Goal: Contribute content: Add original content to the website for others to see

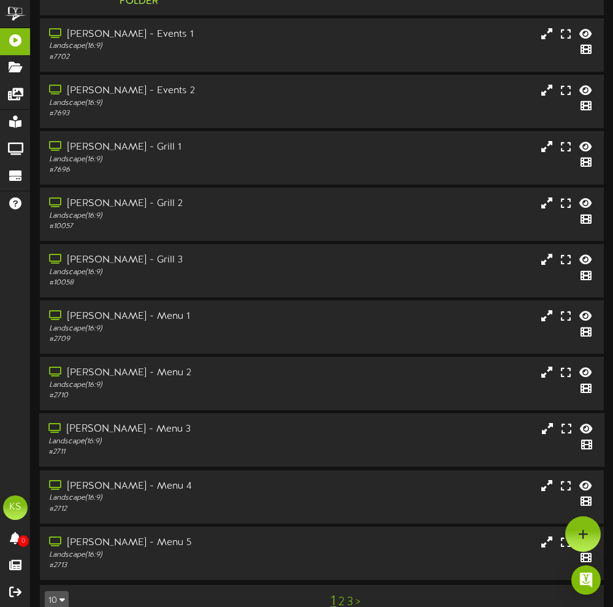
scroll to position [77, 0]
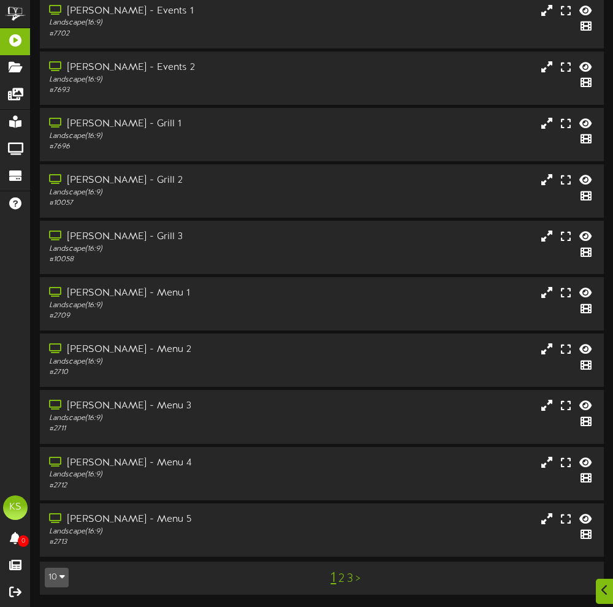
click at [338, 582] on link "2" at bounding box center [341, 578] width 6 height 13
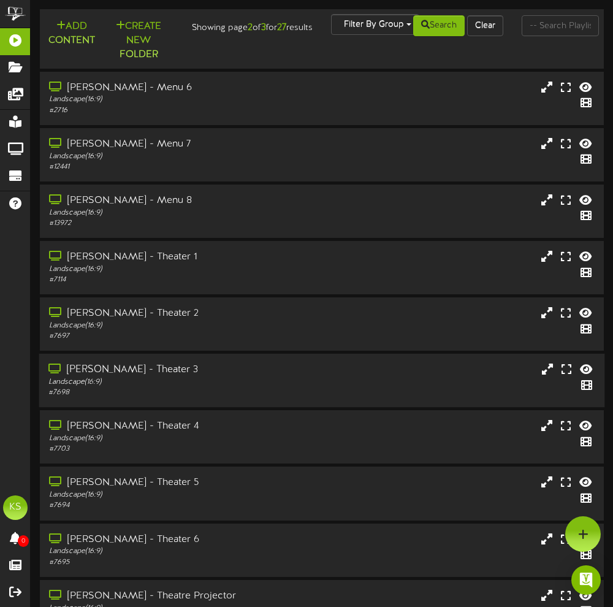
click at [194, 375] on div "[PERSON_NAME] - Theater 3" at bounding box center [156, 370] width 217 height 14
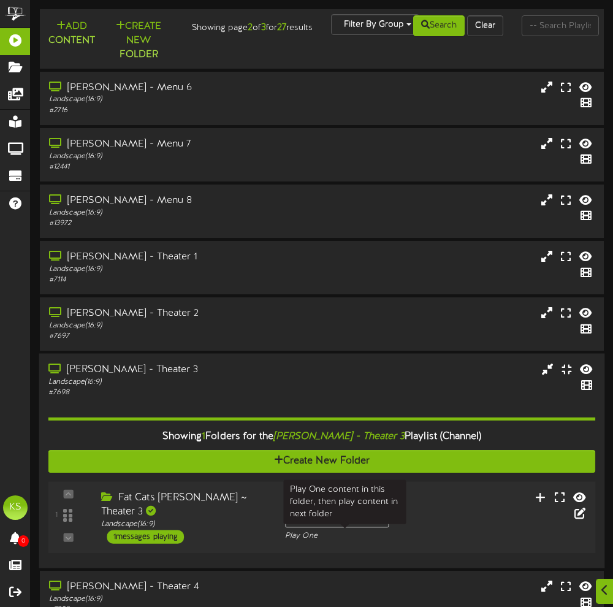
scroll to position [61, 0]
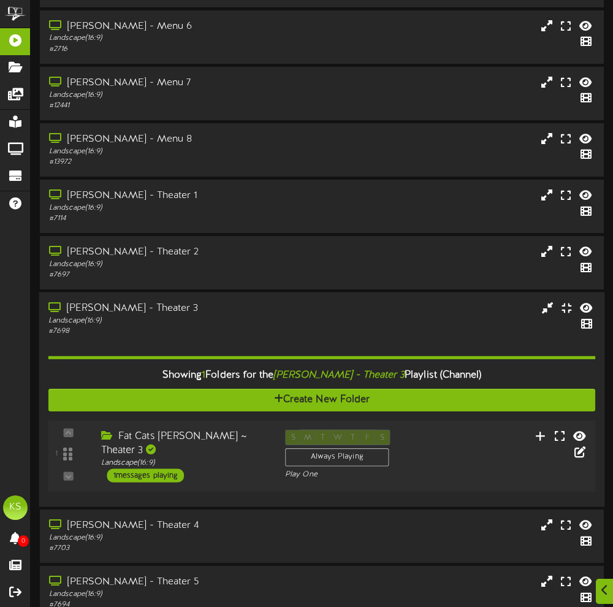
click at [219, 464] on div "Fat Cats [PERSON_NAME] ~ Theater 3 Landscape ( 16:9 ) 1 messages playing" at bounding box center [183, 456] width 184 height 53
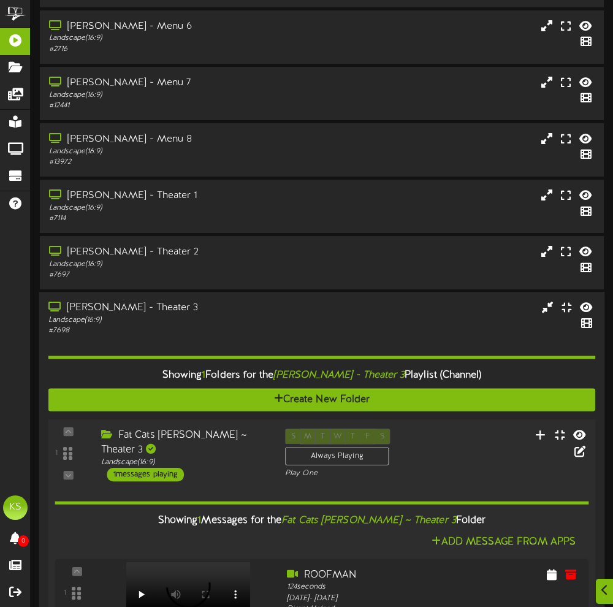
scroll to position [184, 0]
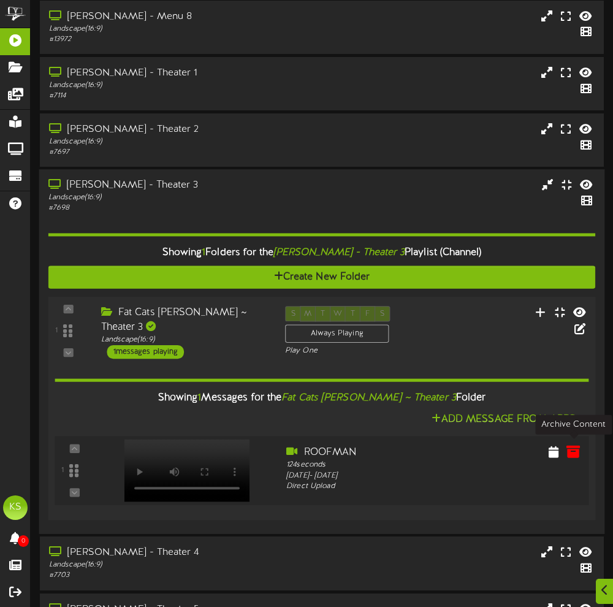
click at [574, 451] on icon at bounding box center [572, 450] width 13 height 13
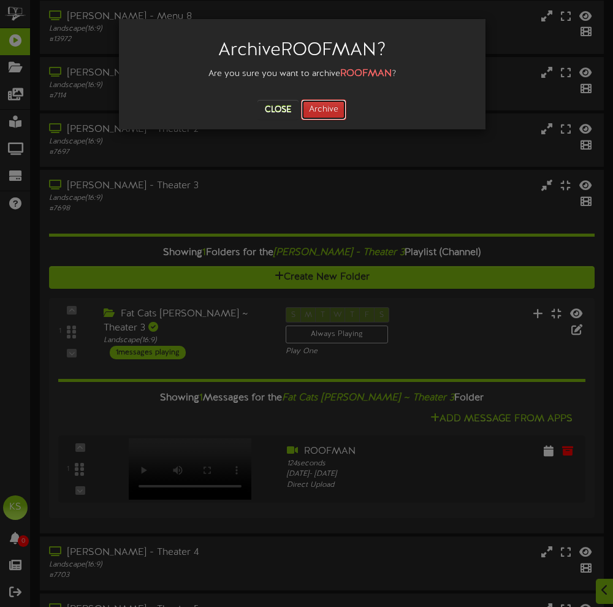
click at [319, 108] on button "Archive" at bounding box center [323, 109] width 45 height 21
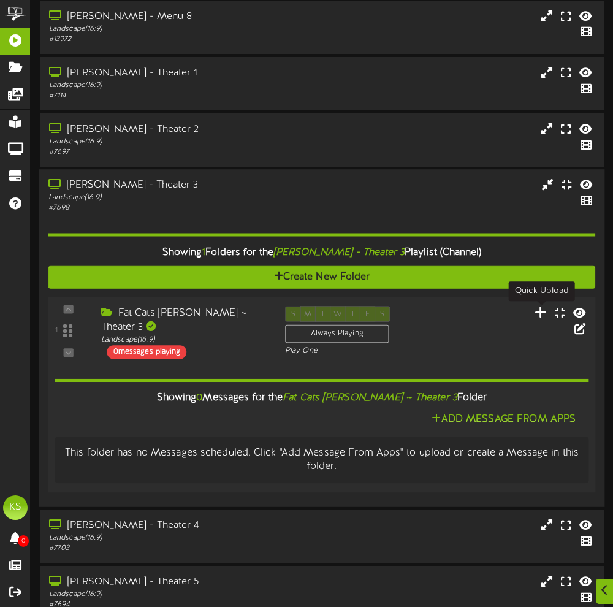
click at [538, 316] on icon at bounding box center [540, 311] width 13 height 13
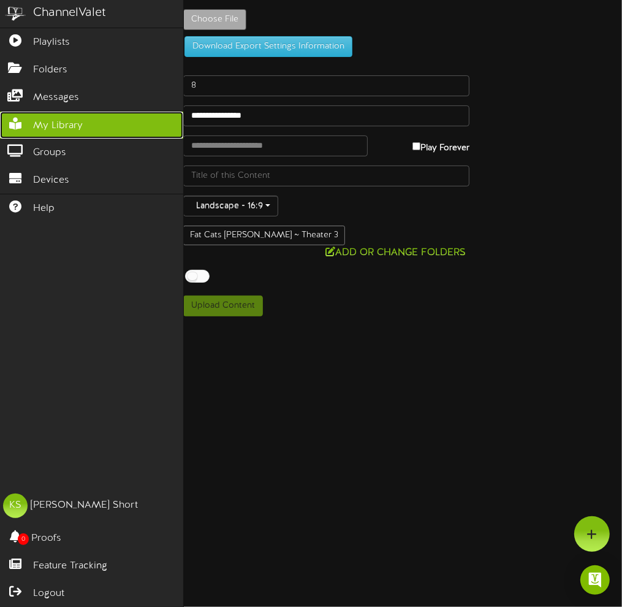
click at [49, 112] on link "My Library" at bounding box center [91, 126] width 183 height 28
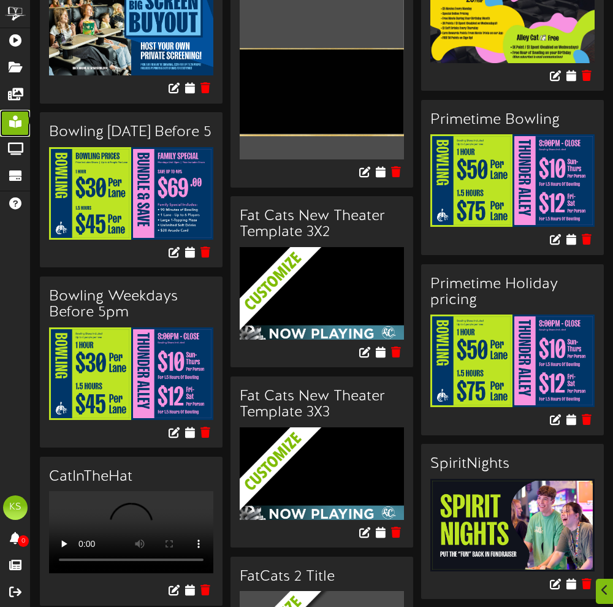
scroll to position [674, 0]
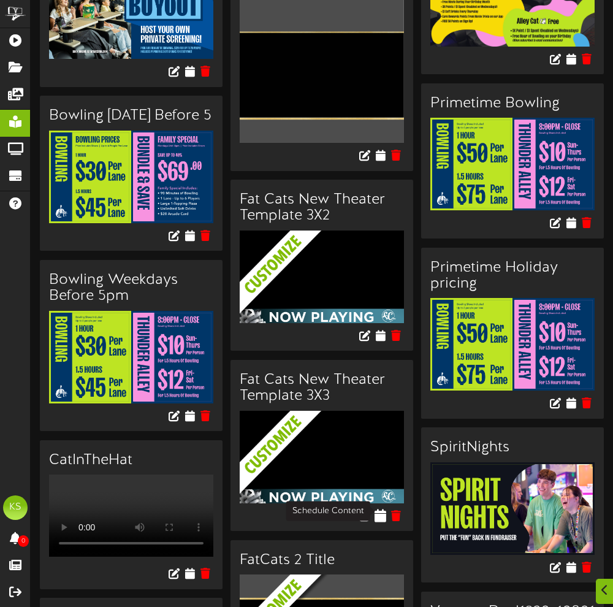
click at [381, 508] on icon at bounding box center [381, 514] width 12 height 13
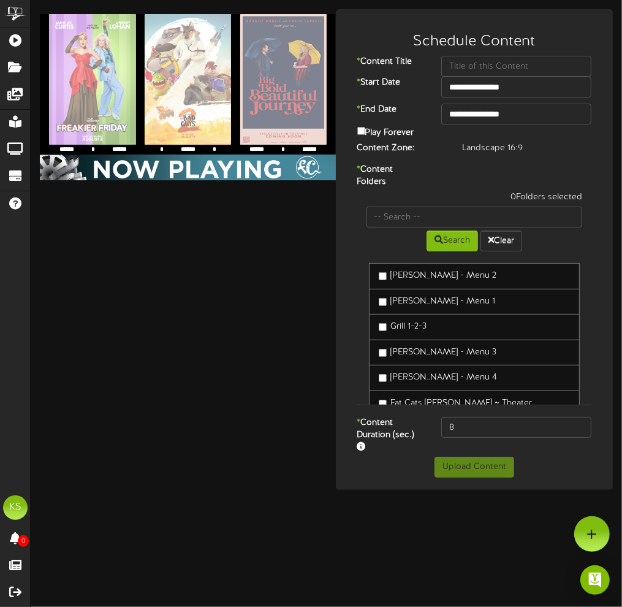
click at [214, 335] on div "**********" at bounding box center [326, 249] width 591 height 481
click at [498, 234] on button "Clear" at bounding box center [502, 240] width 42 height 21
click at [178, 356] on div "**********" at bounding box center [326, 249] width 591 height 481
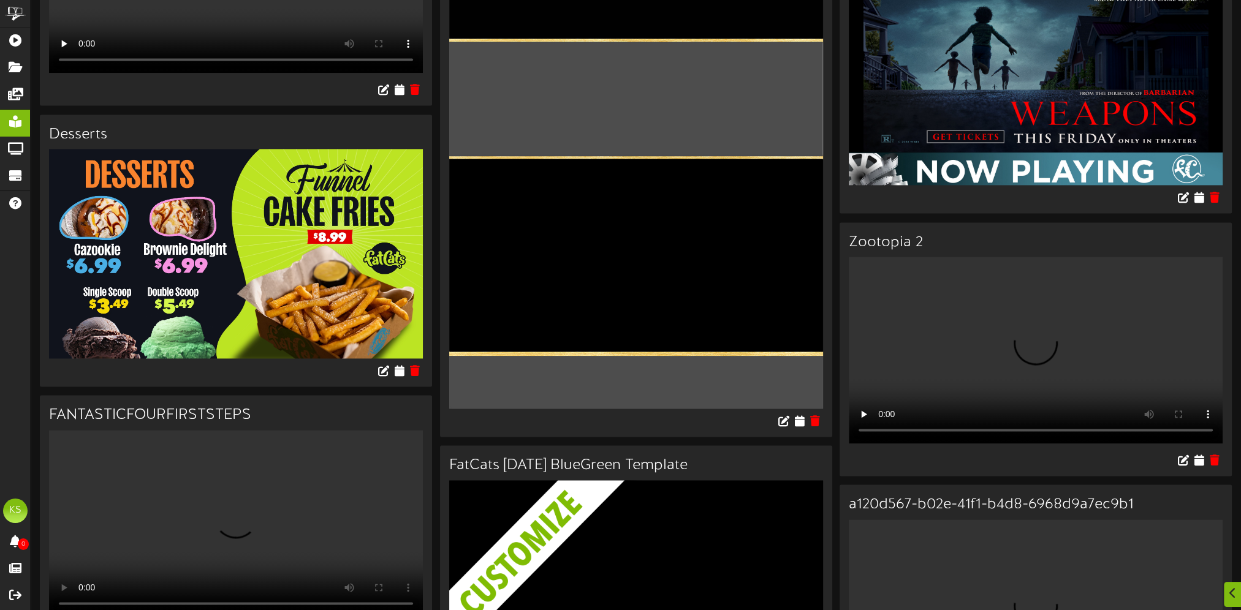
scroll to position [2636, 0]
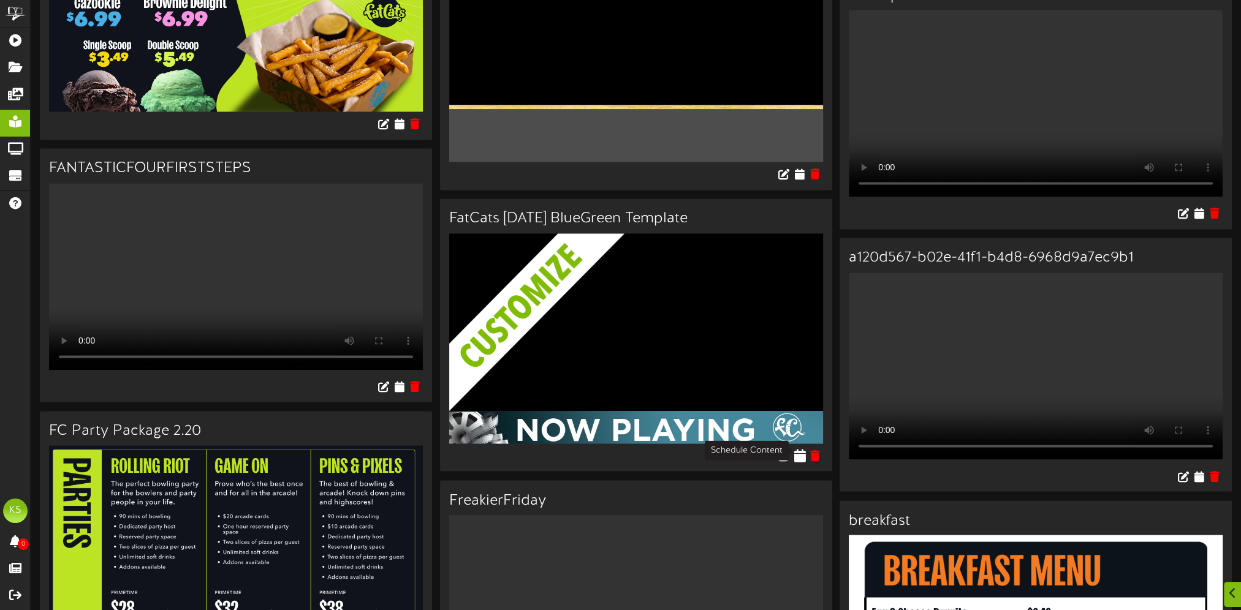
click at [622, 452] on icon at bounding box center [800, 455] width 12 height 13
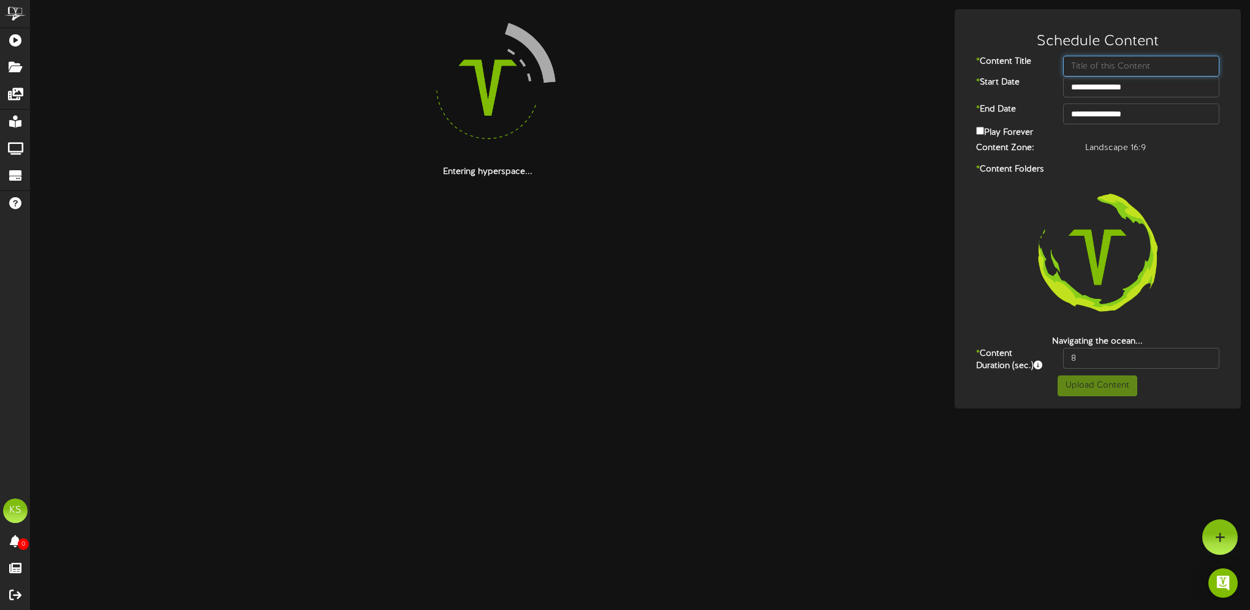
click at [622, 66] on input "text" at bounding box center [1141, 66] width 156 height 21
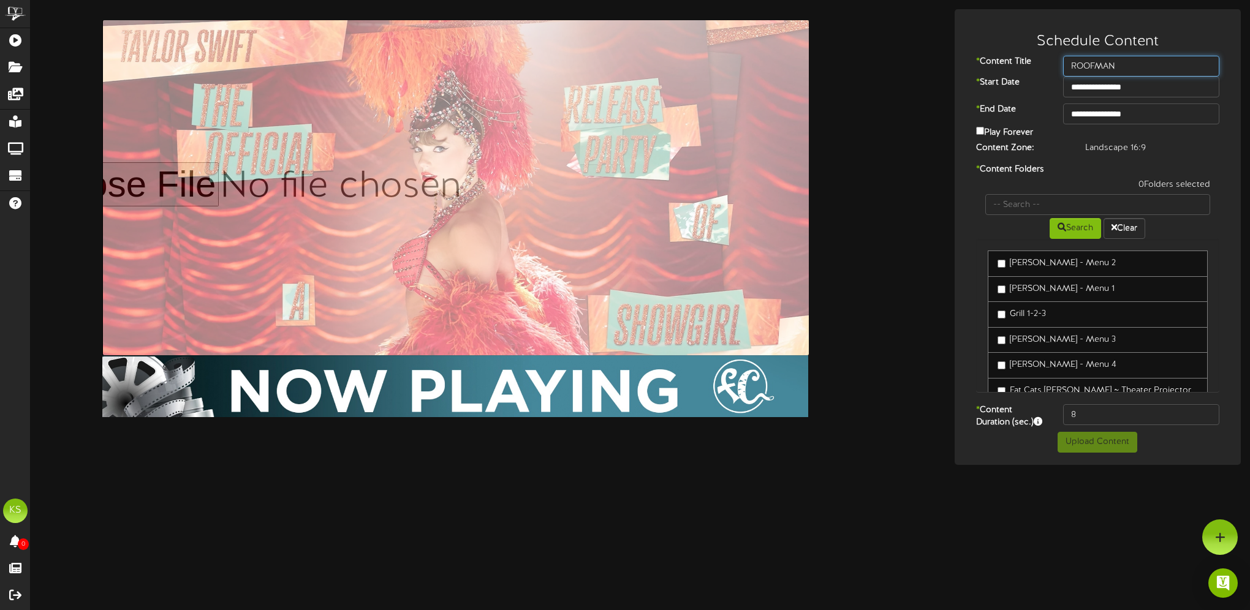
type input "ROOFMAN"
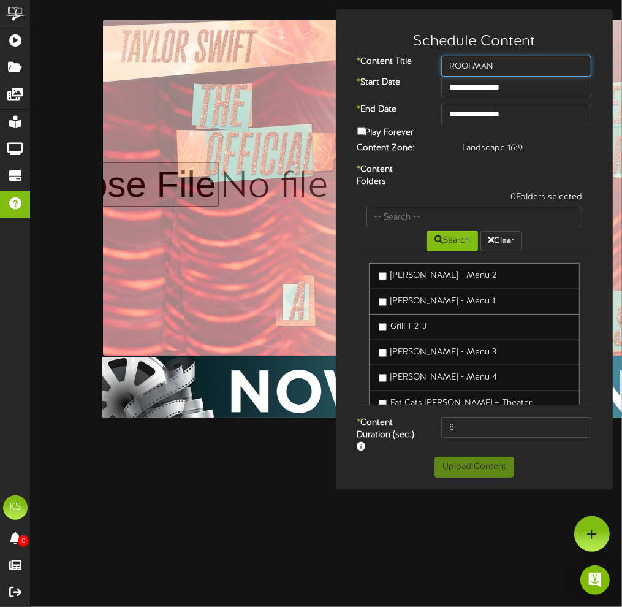
type input "**********"
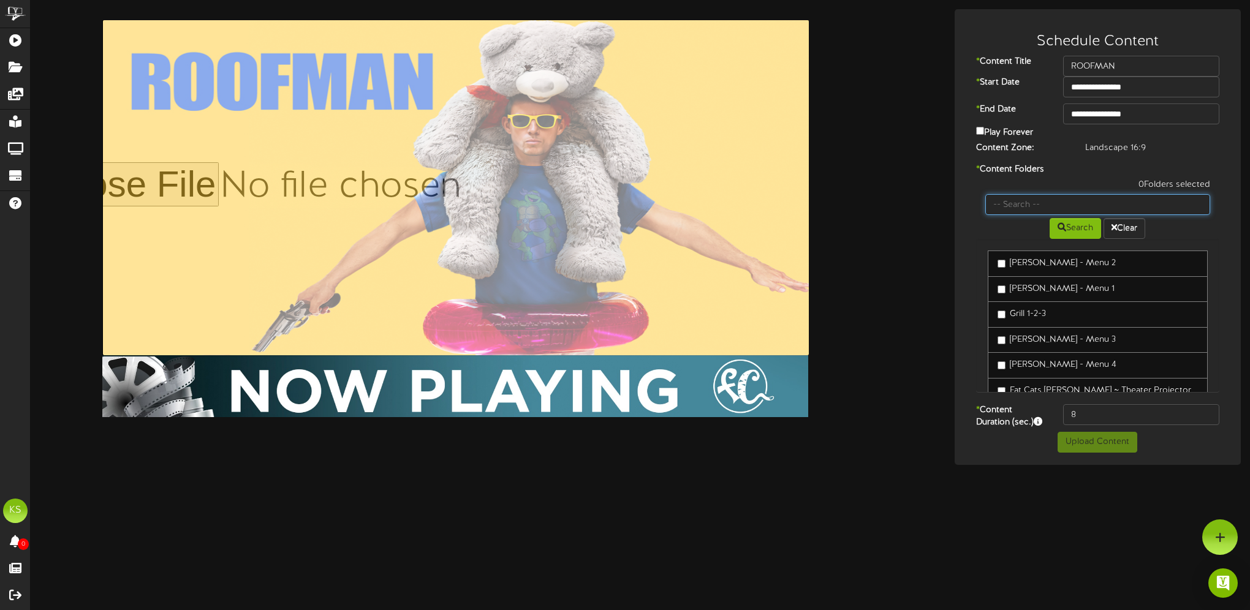
click at [622, 215] on input "text" at bounding box center [1099, 204] width 226 height 21
type input "T"
type input "THEATER"
click at [622, 233] on button "Search" at bounding box center [1075, 228] width 51 height 21
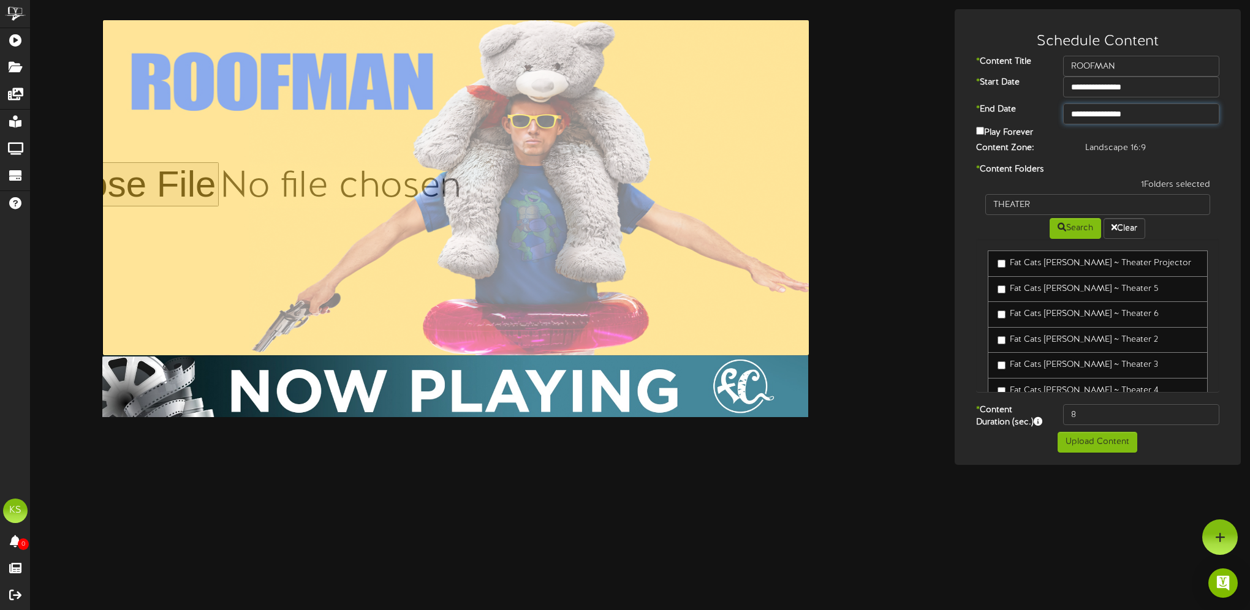
click at [622, 108] on input "**********" at bounding box center [1141, 114] width 156 height 21
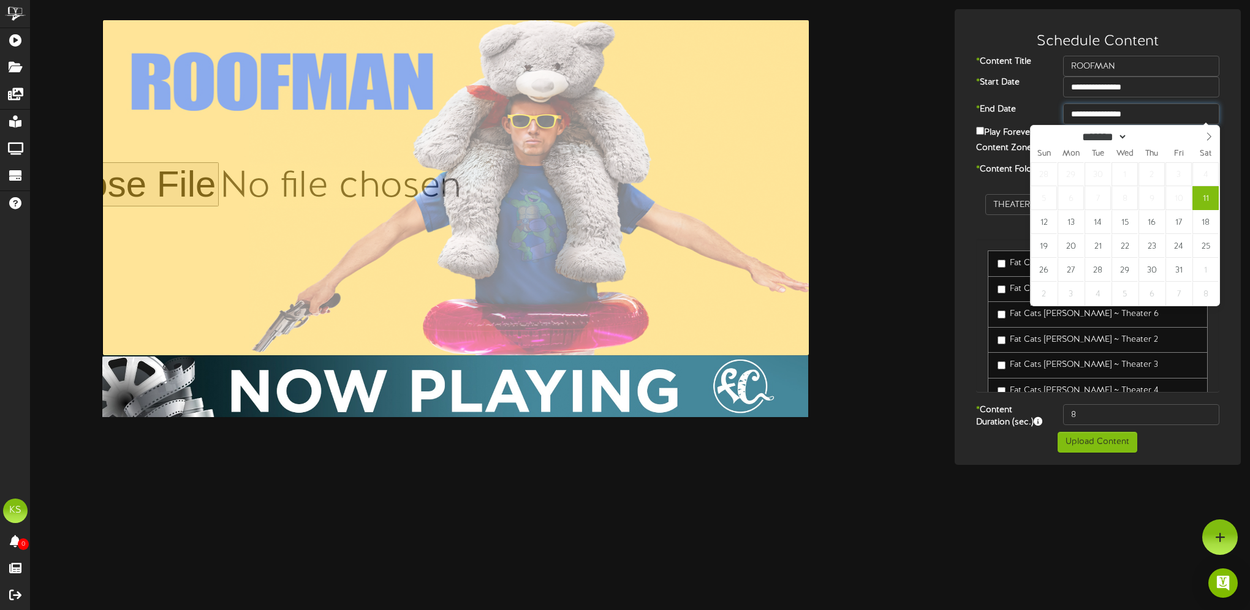
click at [622, 116] on input "**********" at bounding box center [1141, 114] width 156 height 21
type input "**********"
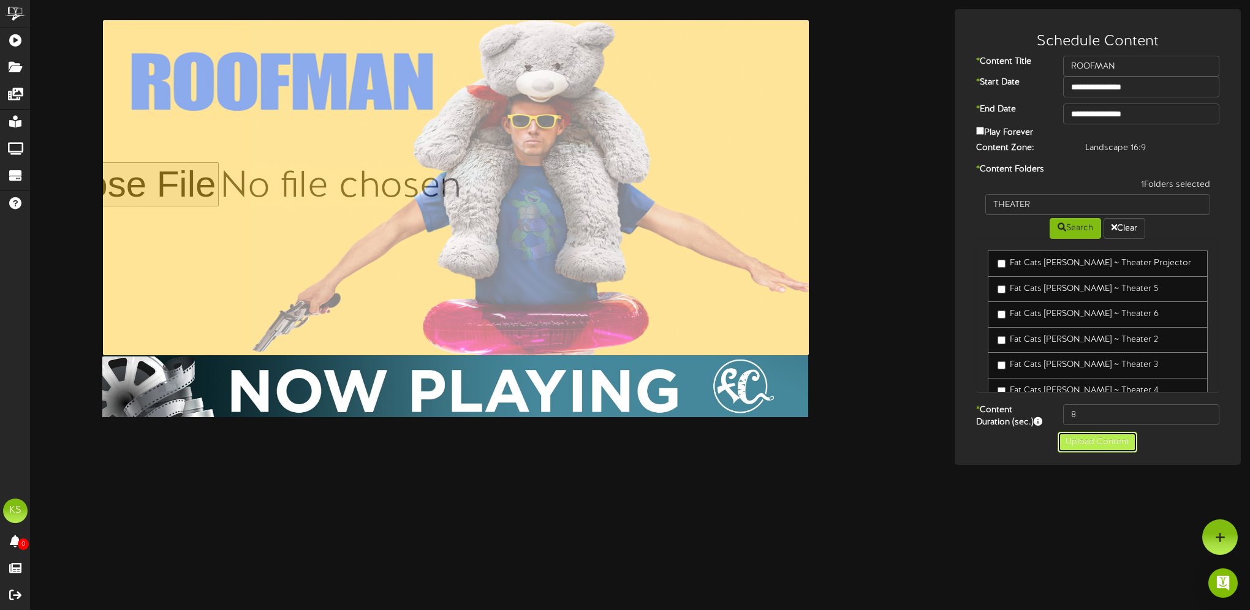
click at [622, 451] on button "Upload Content" at bounding box center [1098, 442] width 80 height 21
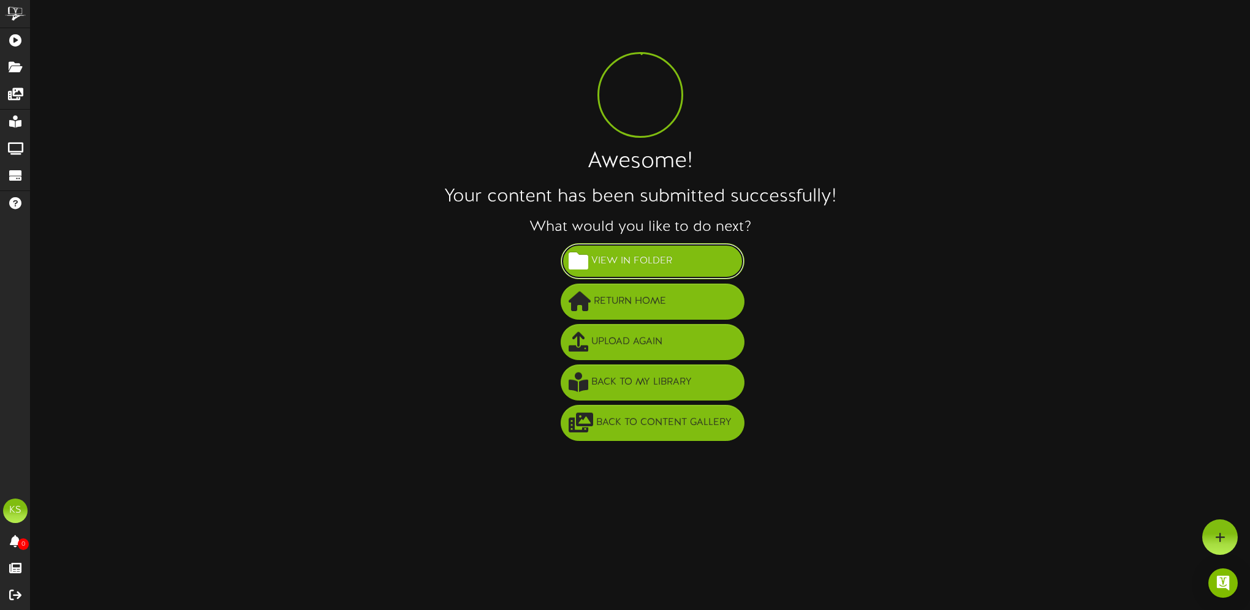
click at [621, 261] on span "View in Folder" at bounding box center [631, 261] width 87 height 20
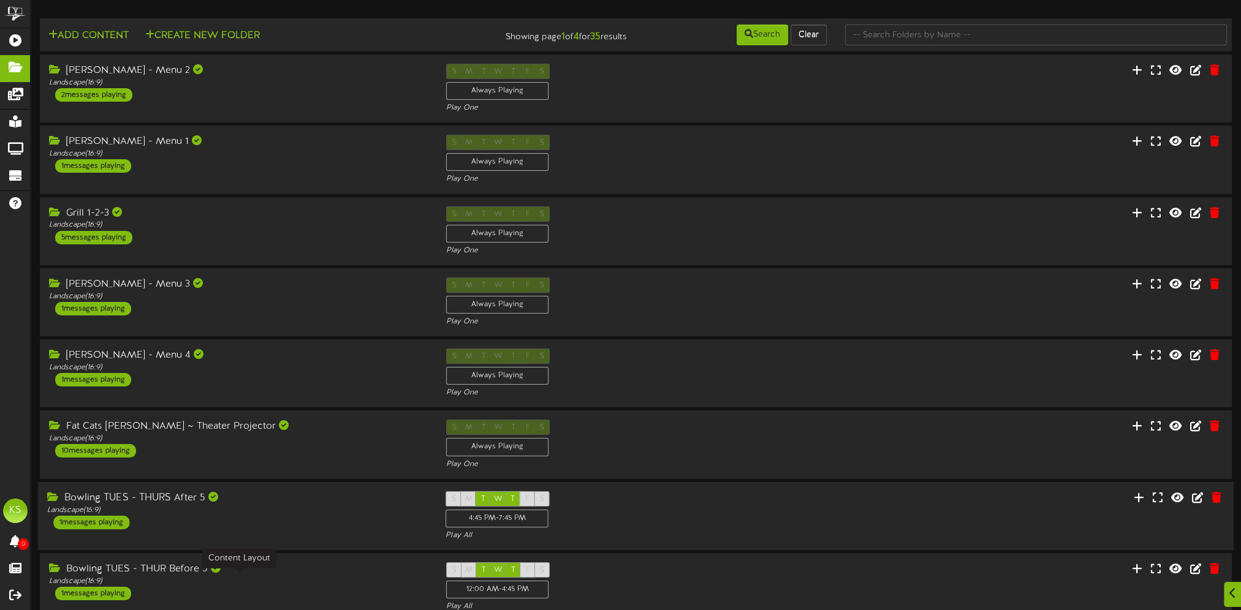
scroll to position [201, 0]
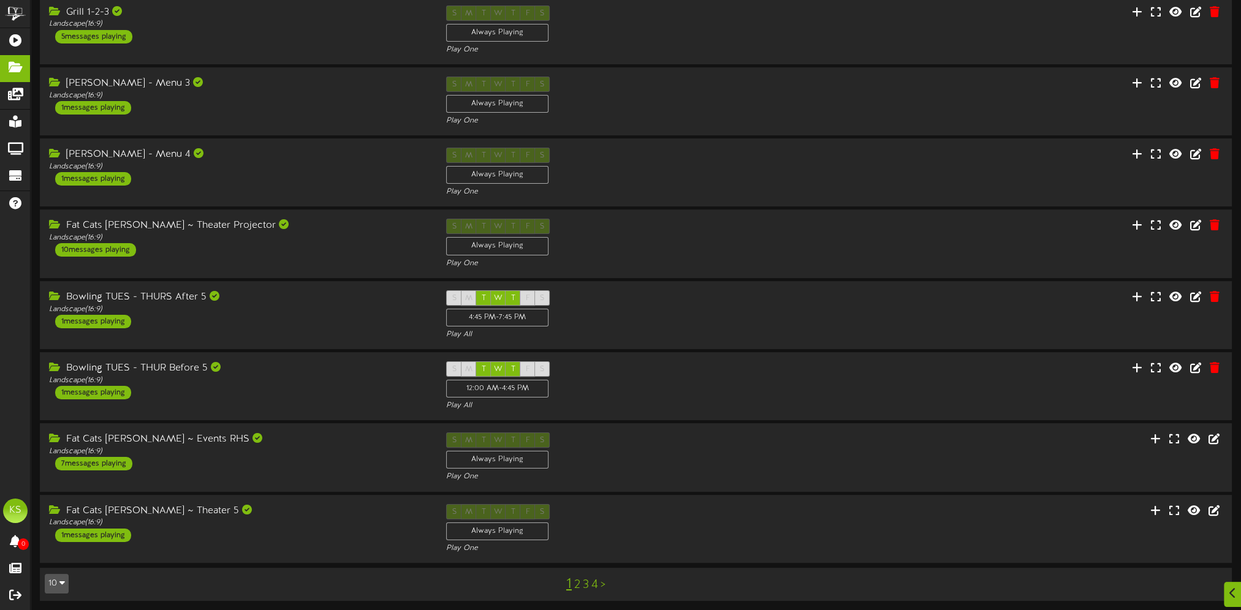
click at [579, 586] on link "2" at bounding box center [577, 585] width 6 height 13
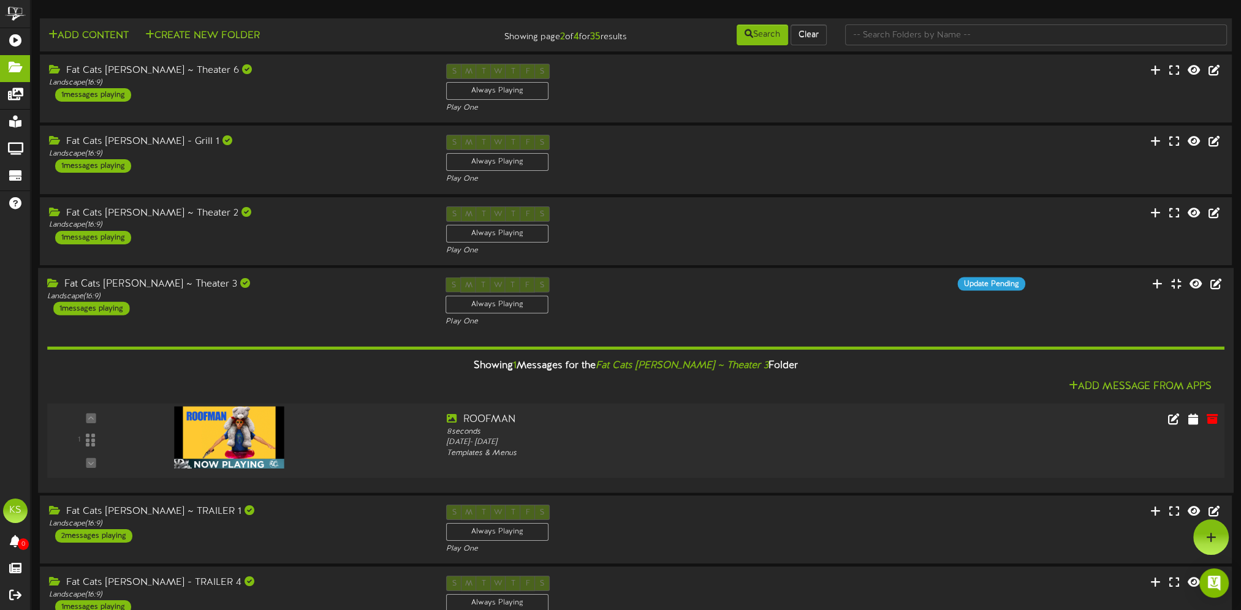
click at [215, 439] on img at bounding box center [229, 437] width 110 height 62
